Goal: Information Seeking & Learning: Learn about a topic

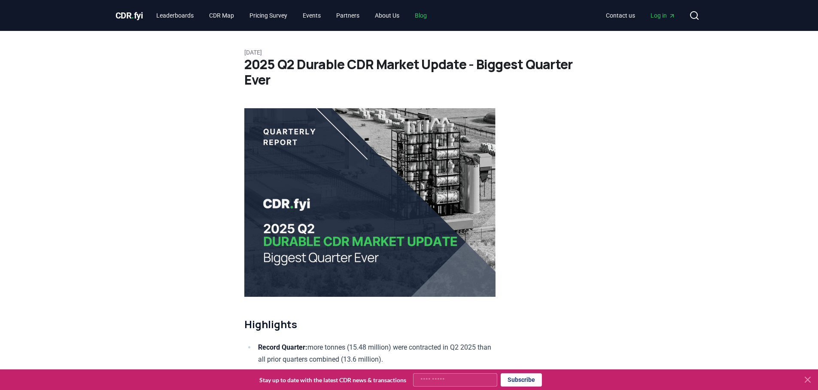
click at [434, 21] on link "Blog" at bounding box center [421, 15] width 26 height 15
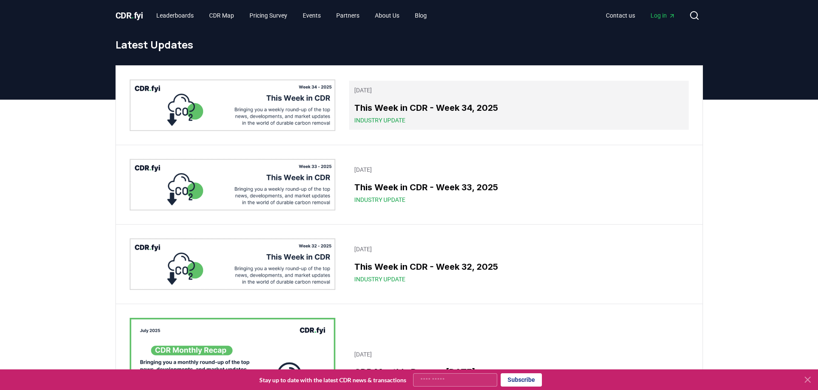
click at [361, 96] on link "[DATE] This Week in CDR - Week 34, 2025 Industry Update" at bounding box center [518, 105] width 339 height 49
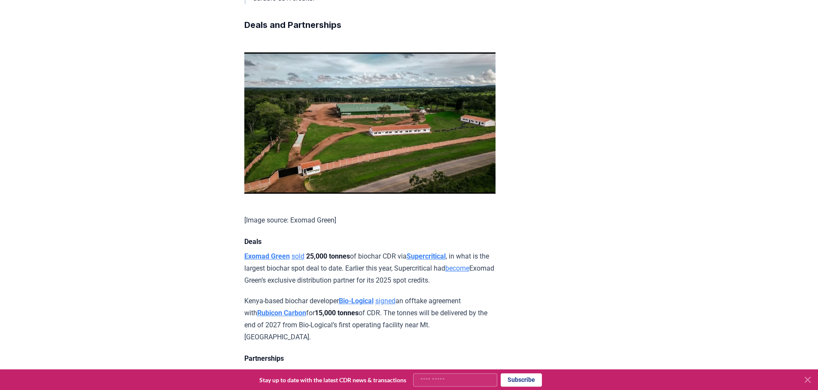
scroll to position [611, 0]
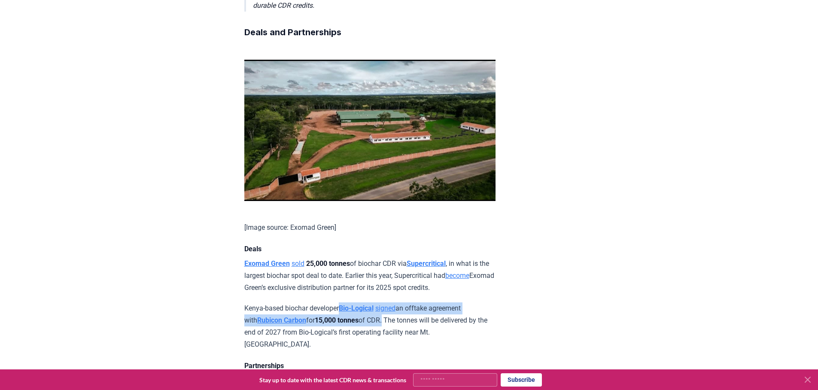
drag, startPoint x: 351, startPoint y: 121, endPoint x: 346, endPoint y: 108, distance: 13.5
click at [346, 302] on p "Kenya-based biochar developer Bio-Logical signed an offtake agreement with Rubi…" at bounding box center [369, 326] width 251 height 48
copy p "Bio-Logical signed an offtake agreement with Rubicon Carbon for 15,000 tonnes o…"
click at [423, 302] on p "Kenya-based biochar developer Bio-Logical signed an offtake agreement with Rubi…" at bounding box center [369, 326] width 251 height 48
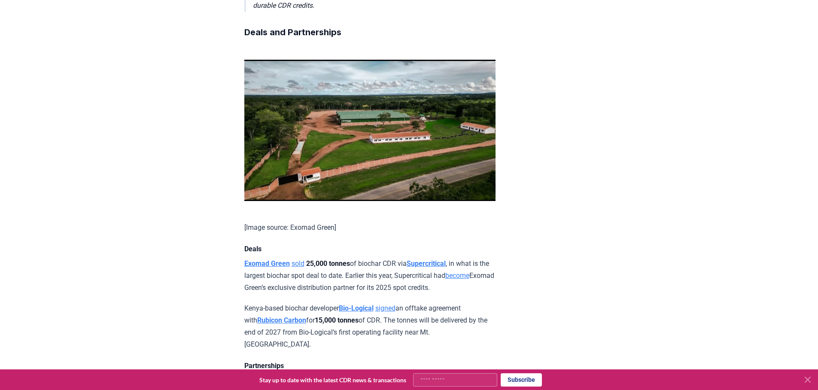
click at [306, 316] on strong "Rubicon Carbon" at bounding box center [281, 320] width 49 height 8
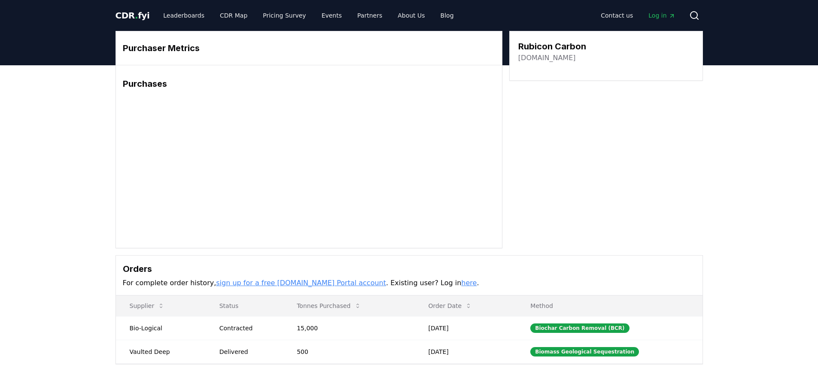
scroll to position [7, 0]
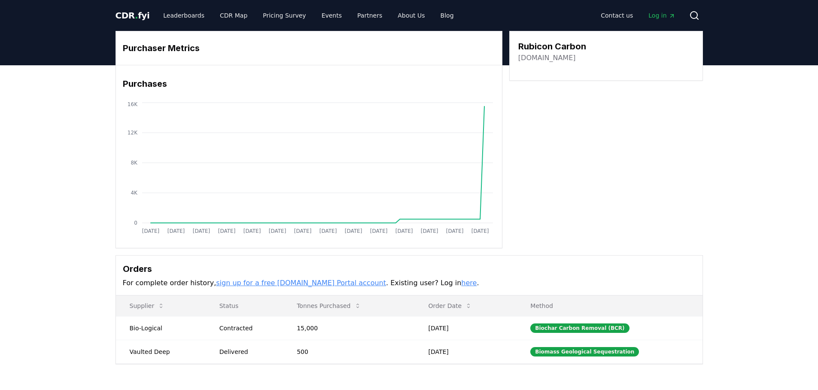
scroll to position [7, 0]
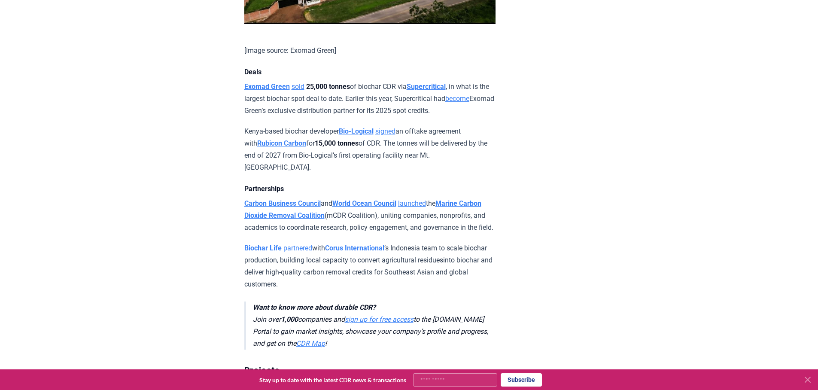
scroll to position [598, 0]
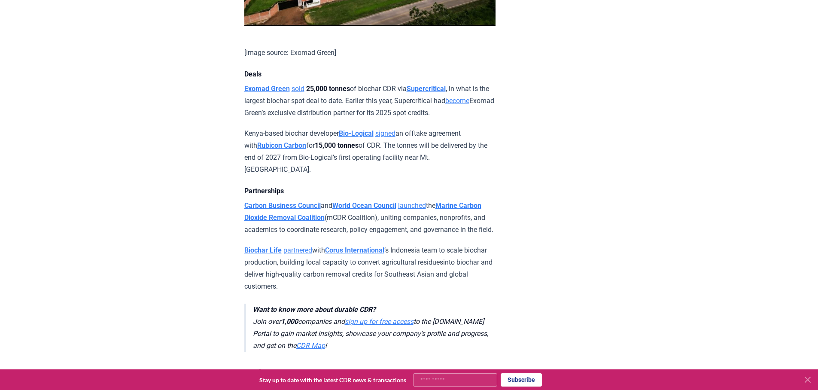
click at [397, 204] on p "Carbon Business Council and World Ocean Council launched the Marine Carbon Diox…" at bounding box center [369, 218] width 251 height 36
click at [356, 147] on p "Kenya-based biochar developer Bio-Logical signed an offtake agreement with Rubi…" at bounding box center [369, 152] width 251 height 48
click at [319, 143] on p "Kenya-based biochar developer Bio-Logical signed an offtake agreement with Rubi…" at bounding box center [369, 152] width 251 height 48
click at [320, 249] on p "Biochar Life partnered with Corus International ’s Indonesia team to scale bioc…" at bounding box center [369, 268] width 251 height 48
click at [312, 246] on link "partnered" at bounding box center [297, 250] width 29 height 8
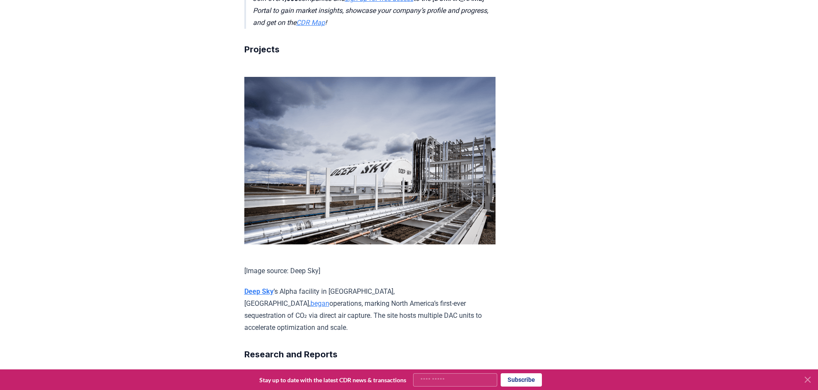
scroll to position [1058, 0]
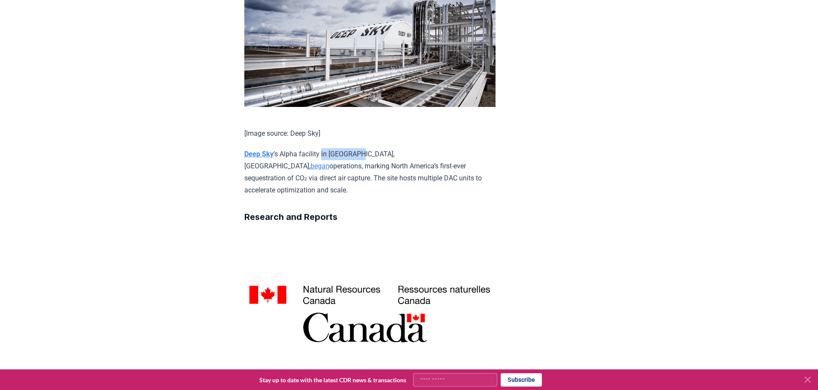
drag, startPoint x: 323, startPoint y: 138, endPoint x: 355, endPoint y: 138, distance: 31.8
click at [355, 148] on p "Deep Sky ’s Alpha facility in Innisfail, Alberta, began operations, marking Nor…" at bounding box center [369, 172] width 251 height 48
copy p "in Innisfail"
